Goal: Information Seeking & Learning: Learn about a topic

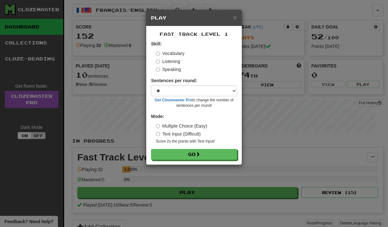
select select "**"
click at [165, 72] on label "Speaking" at bounding box center [168, 69] width 25 height 6
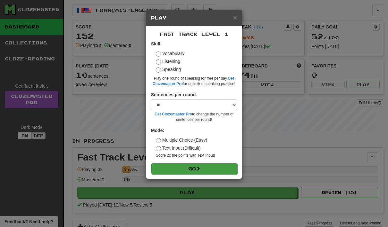
click at [208, 168] on button "Go" at bounding box center [194, 169] width 86 height 11
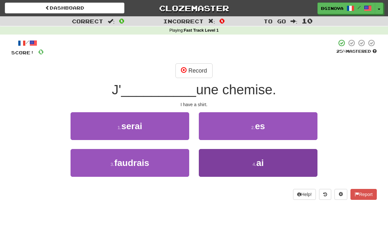
click at [249, 160] on button "4 . ai" at bounding box center [258, 163] width 119 height 28
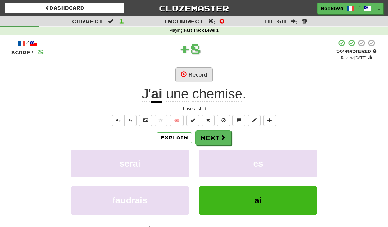
click at [192, 77] on button "Record" at bounding box center [193, 75] width 37 height 15
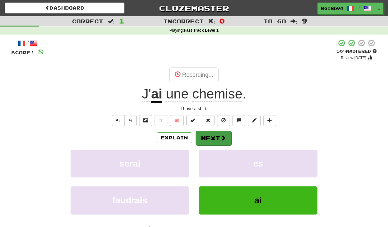
click at [208, 142] on button "Next" at bounding box center [213, 138] width 36 height 15
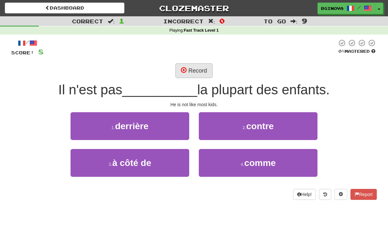
click at [192, 70] on button "Record" at bounding box center [193, 70] width 37 height 15
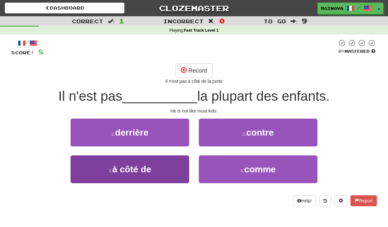
click at [130, 172] on span "à côté de" at bounding box center [131, 170] width 39 height 10
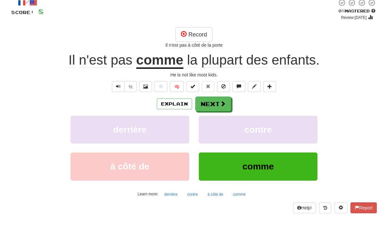
scroll to position [25, 0]
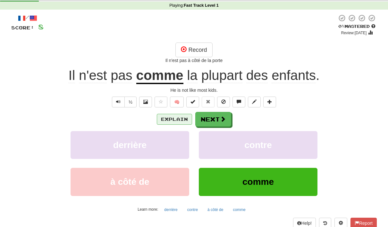
click at [175, 121] on button "Explain" at bounding box center [174, 119] width 35 height 11
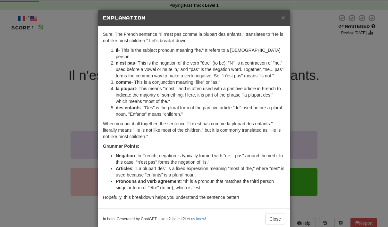
click at [280, 21] on h5 "Explanation" at bounding box center [194, 18] width 182 height 6
click at [281, 16] on span "×" at bounding box center [283, 17] width 4 height 7
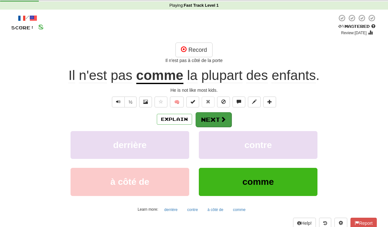
click at [214, 121] on button "Next" at bounding box center [213, 119] width 36 height 15
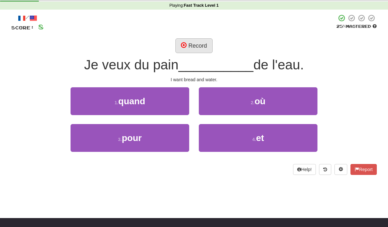
click at [203, 41] on button "Record" at bounding box center [193, 45] width 37 height 15
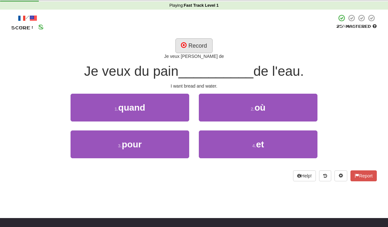
click at [183, 45] on span at bounding box center [184, 45] width 6 height 6
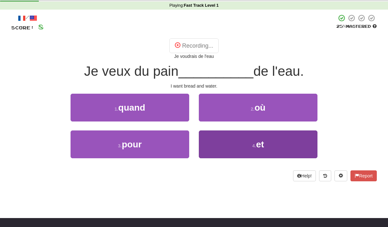
click at [256, 140] on span "et" at bounding box center [260, 145] width 8 height 10
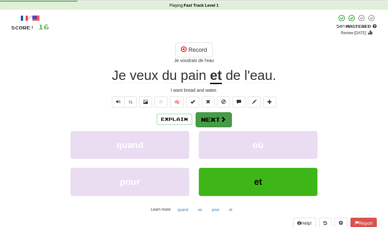
click at [214, 118] on button "Next" at bounding box center [213, 119] width 36 height 15
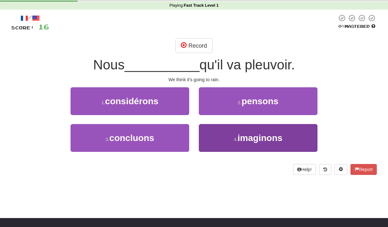
click at [247, 141] on span "imaginons" at bounding box center [259, 138] width 45 height 10
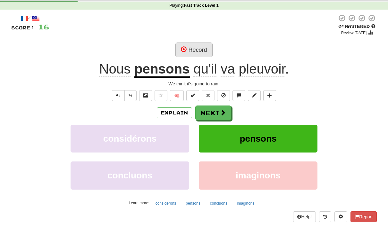
click at [197, 48] on button "Record" at bounding box center [193, 50] width 37 height 15
click at [212, 113] on button "Next" at bounding box center [213, 113] width 36 height 15
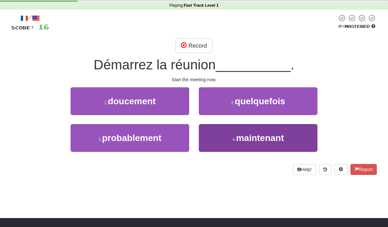
click at [240, 138] on span "maintenant" at bounding box center [260, 138] width 48 height 10
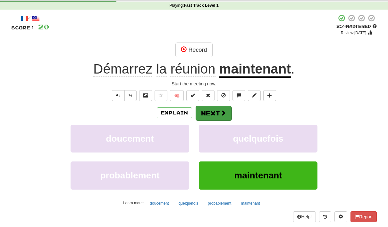
click at [217, 113] on button "Next" at bounding box center [213, 113] width 36 height 15
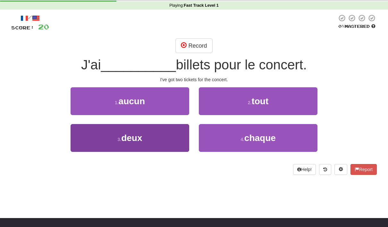
click at [124, 140] on span "deux" at bounding box center [131, 138] width 21 height 10
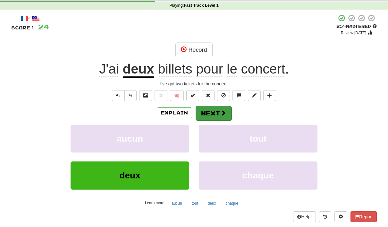
click at [217, 112] on button "Next" at bounding box center [213, 113] width 36 height 15
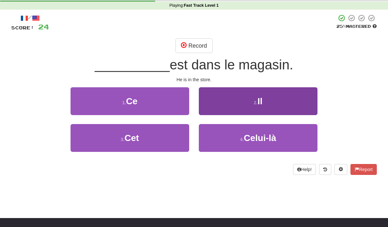
click at [259, 101] on span "Il" at bounding box center [259, 101] width 5 height 10
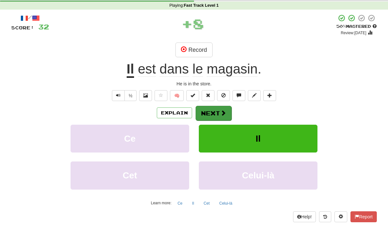
click at [213, 112] on button "Next" at bounding box center [213, 113] width 36 height 15
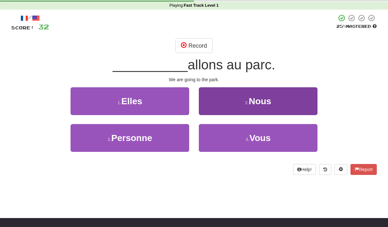
click at [238, 95] on button "2 . Nous" at bounding box center [258, 101] width 119 height 28
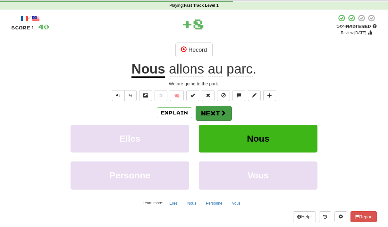
click at [210, 115] on button "Next" at bounding box center [213, 113] width 36 height 15
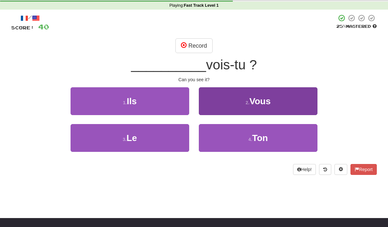
click at [258, 101] on span "Vous" at bounding box center [259, 101] width 21 height 10
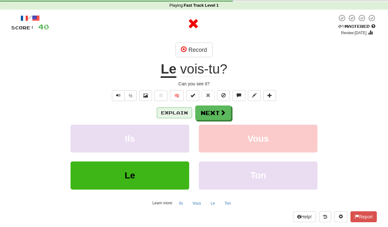
click at [173, 116] on button "Explain" at bounding box center [174, 113] width 35 height 11
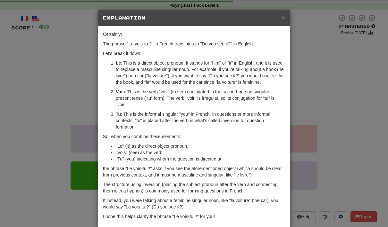
scroll to position [0, 0]
click at [281, 21] on div "× Explanation" at bounding box center [194, 18] width 192 height 16
click at [281, 17] on span "×" at bounding box center [283, 17] width 4 height 7
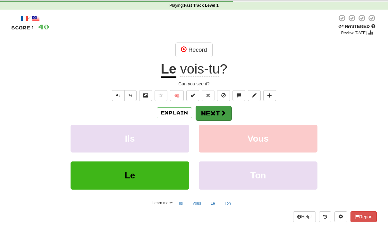
click at [210, 113] on button "Next" at bounding box center [213, 113] width 36 height 15
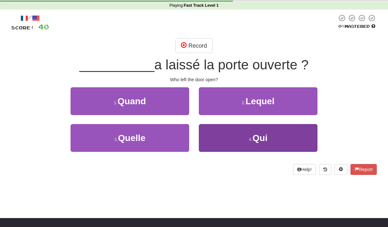
click at [254, 138] on span "Qui" at bounding box center [259, 138] width 15 height 10
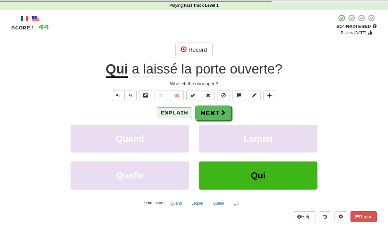
click at [172, 117] on button "Explain" at bounding box center [174, 113] width 35 height 11
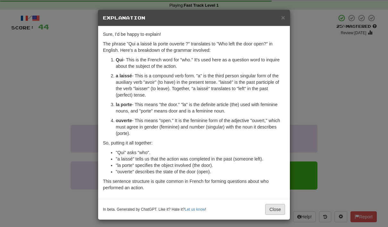
click at [275, 211] on button "Close" at bounding box center [275, 209] width 20 height 11
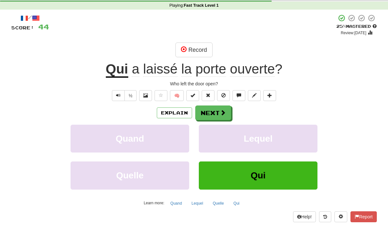
click at [240, 173] on button "Qui" at bounding box center [258, 176] width 119 height 28
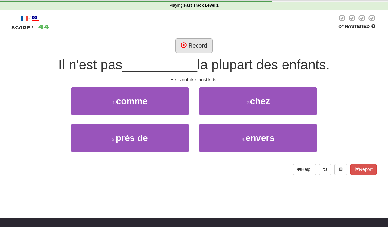
click at [204, 44] on button "Record" at bounding box center [193, 45] width 37 height 15
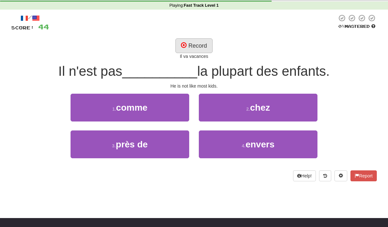
click at [187, 45] on button "Record" at bounding box center [193, 45] width 37 height 15
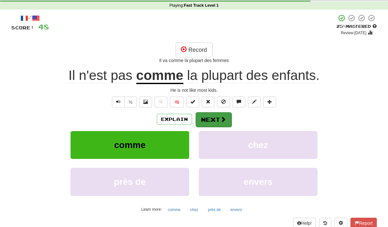
click at [220, 119] on span at bounding box center [223, 120] width 6 height 6
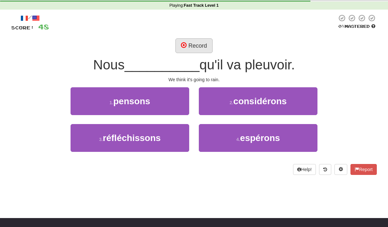
click at [204, 44] on button "Record" at bounding box center [193, 45] width 37 height 15
click at [125, 104] on span "pensons" at bounding box center [131, 101] width 37 height 10
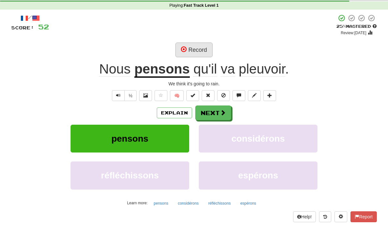
click at [194, 50] on button "Record" at bounding box center [193, 50] width 37 height 15
click at [216, 111] on button "Next" at bounding box center [213, 113] width 36 height 15
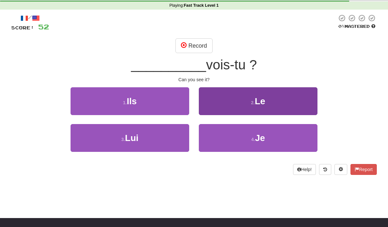
click at [257, 98] on span "Le" at bounding box center [260, 101] width 11 height 10
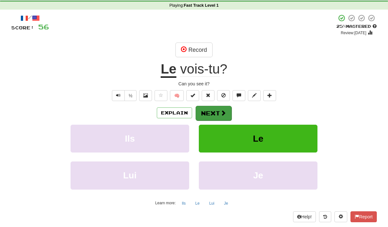
click at [220, 112] on span at bounding box center [223, 113] width 6 height 6
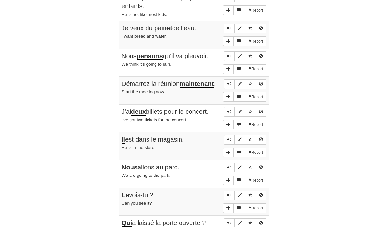
scroll to position [531, 0]
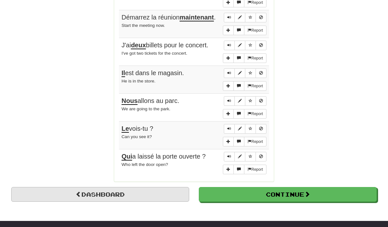
click at [89, 187] on link "Dashboard" at bounding box center [100, 194] width 178 height 15
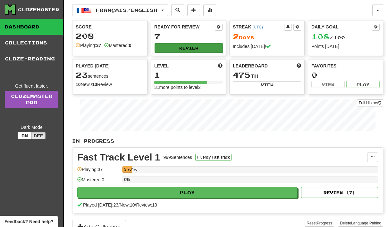
click at [189, 47] on button "Review" at bounding box center [188, 48] width 68 height 10
select select "**"
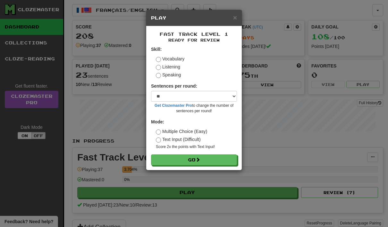
click at [170, 67] on label "Listening" at bounding box center [168, 67] width 24 height 6
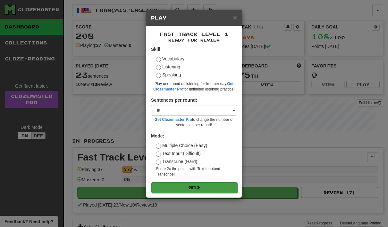
click at [197, 185] on span at bounding box center [198, 187] width 4 height 4
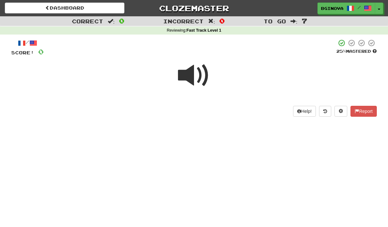
click at [186, 78] on span at bounding box center [194, 76] width 32 height 32
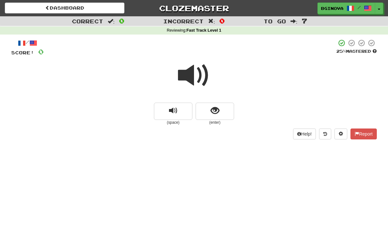
click at [186, 75] on span at bounding box center [194, 76] width 32 height 32
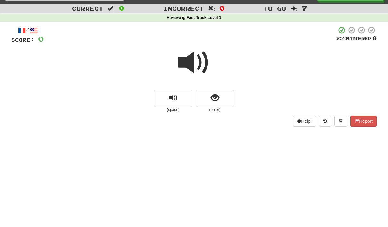
scroll to position [12, 0]
click at [189, 67] on span at bounding box center [194, 63] width 32 height 32
click at [222, 96] on button "show sentence" at bounding box center [214, 98] width 38 height 17
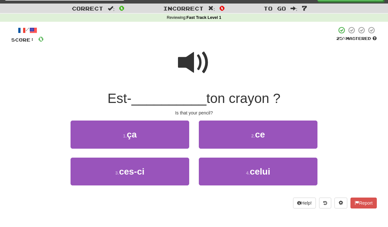
click at [265, 138] on span "ce" at bounding box center [260, 135] width 10 height 10
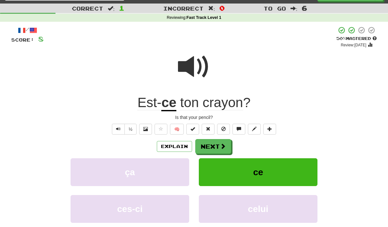
click at [215, 145] on button "Next" at bounding box center [213, 146] width 36 height 15
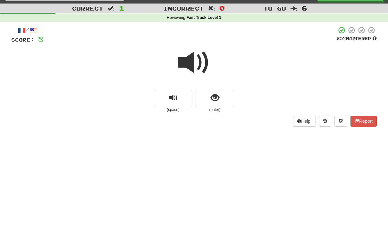
click at [195, 63] on span at bounding box center [194, 63] width 32 height 32
click at [218, 101] on span "show sentence" at bounding box center [214, 98] width 9 height 9
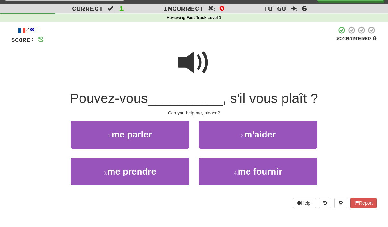
click at [278, 137] on button "2 . m'aider" at bounding box center [258, 135] width 119 height 28
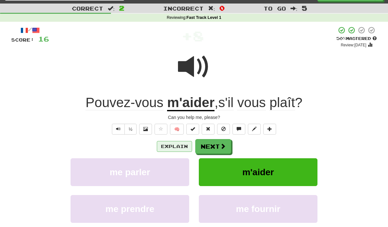
click at [173, 148] on button "Explain" at bounding box center [174, 146] width 35 height 11
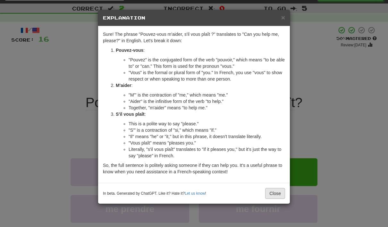
click at [271, 197] on button "Close" at bounding box center [275, 193] width 20 height 11
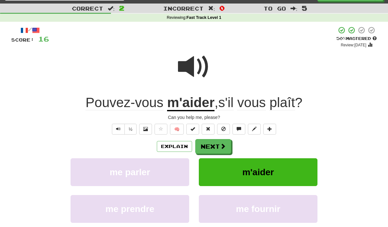
click at [216, 148] on button "Next" at bounding box center [213, 146] width 36 height 15
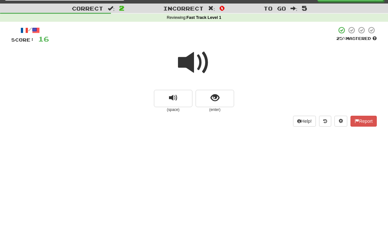
click at [191, 67] on span at bounding box center [194, 63] width 32 height 32
click at [220, 96] on button "show sentence" at bounding box center [214, 98] width 38 height 17
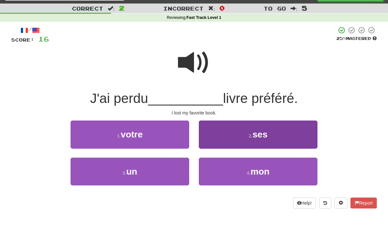
click at [251, 175] on small "4 ." at bounding box center [249, 173] width 4 height 5
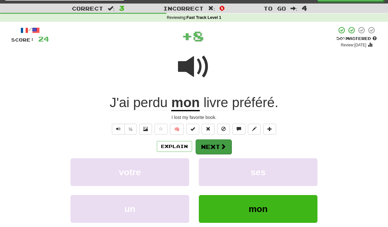
click at [218, 147] on button "Next" at bounding box center [213, 147] width 36 height 15
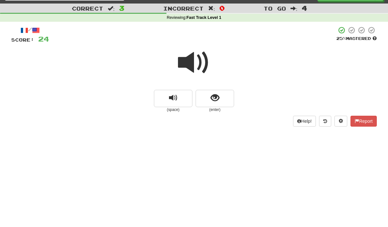
click at [191, 69] on span at bounding box center [194, 63] width 32 height 32
click at [190, 66] on span at bounding box center [194, 63] width 32 height 32
click at [225, 98] on button "show sentence" at bounding box center [214, 98] width 38 height 17
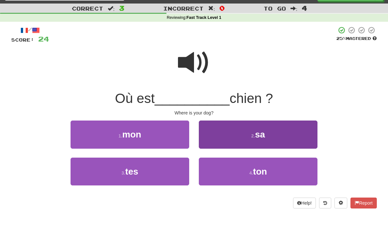
click at [262, 177] on button "4 . ton" at bounding box center [258, 172] width 119 height 28
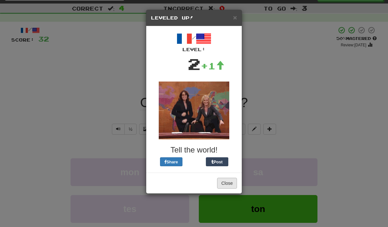
click at [230, 186] on button "Close" at bounding box center [227, 183] width 20 height 11
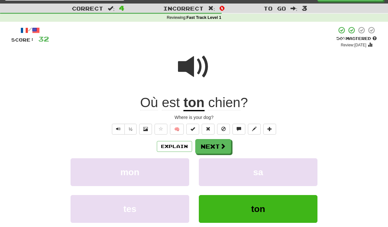
click at [217, 145] on button "Next" at bounding box center [213, 146] width 36 height 15
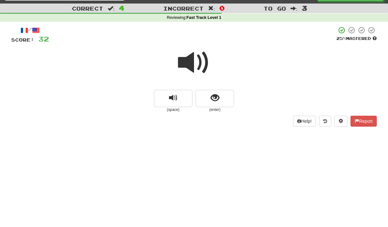
click at [193, 58] on span at bounding box center [194, 63] width 32 height 32
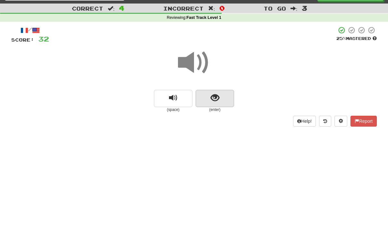
click at [229, 96] on button "show sentence" at bounding box center [214, 98] width 38 height 17
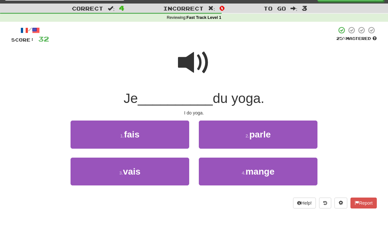
click at [153, 137] on button "1 . fais" at bounding box center [129, 135] width 119 height 28
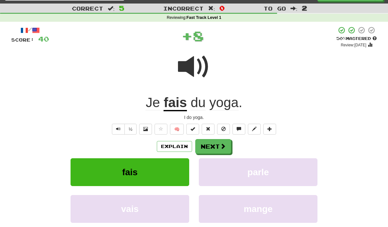
click at [219, 147] on button "Next" at bounding box center [213, 146] width 36 height 15
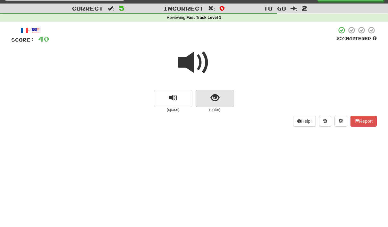
click at [218, 96] on span "show sentence" at bounding box center [214, 98] width 9 height 9
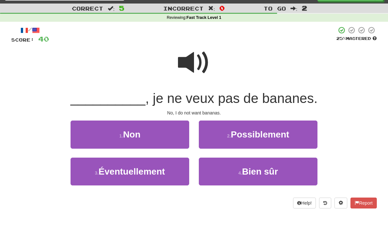
click at [142, 136] on button "1 . Non" at bounding box center [129, 135] width 119 height 28
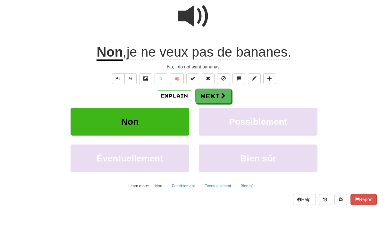
scroll to position [63, 0]
click at [223, 94] on span at bounding box center [223, 96] width 6 height 6
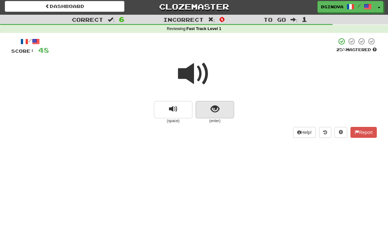
scroll to position [2, 0]
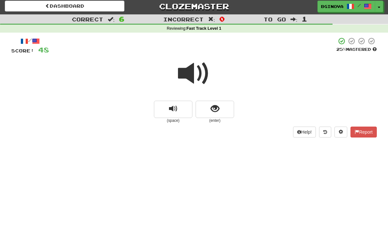
click at [199, 74] on span at bounding box center [194, 74] width 32 height 32
click at [221, 110] on button "show sentence" at bounding box center [214, 109] width 38 height 17
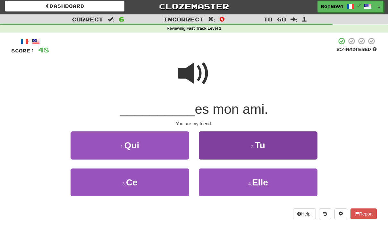
click at [264, 153] on button "2 . Tu" at bounding box center [258, 146] width 119 height 28
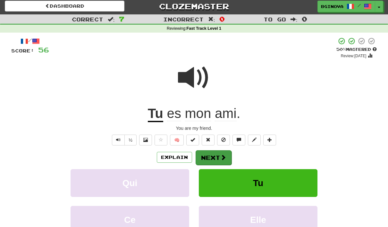
click at [216, 157] on button "Next" at bounding box center [213, 158] width 36 height 15
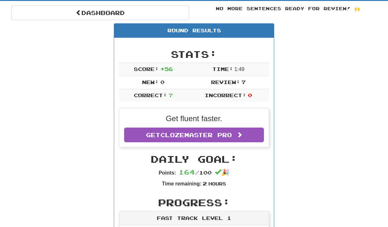
scroll to position [0, 0]
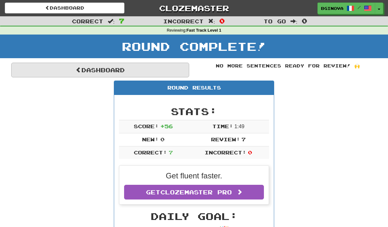
click at [90, 68] on link "Dashboard" at bounding box center [100, 70] width 178 height 15
